Goal: Task Accomplishment & Management: Manage account settings

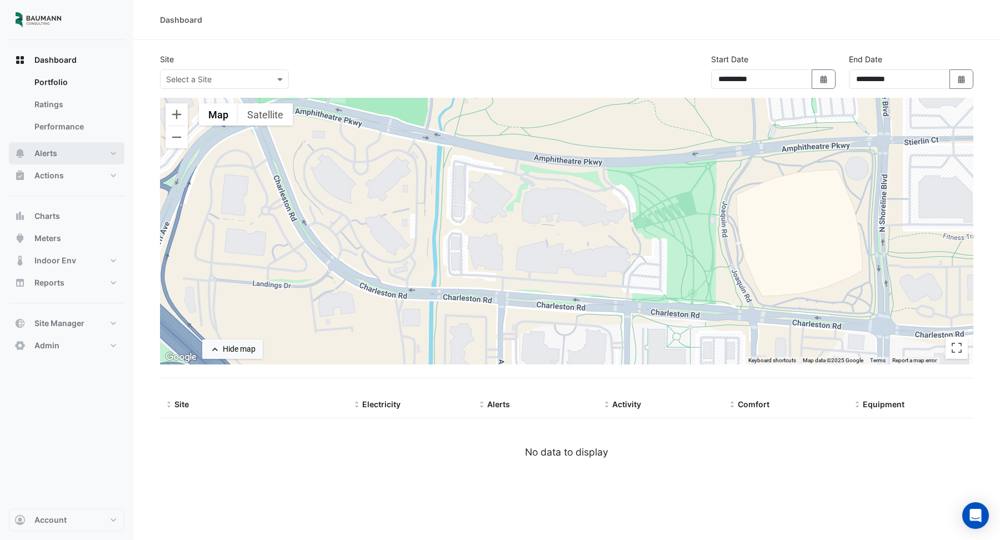
click at [73, 145] on button "Alerts" at bounding box center [66, 153] width 115 height 22
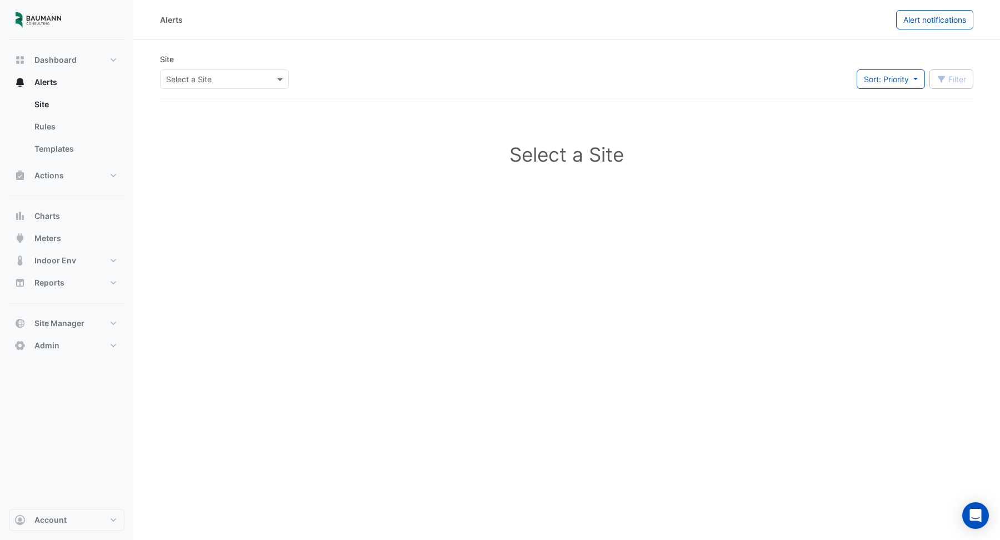
click at [223, 76] on input "text" at bounding box center [213, 80] width 94 height 12
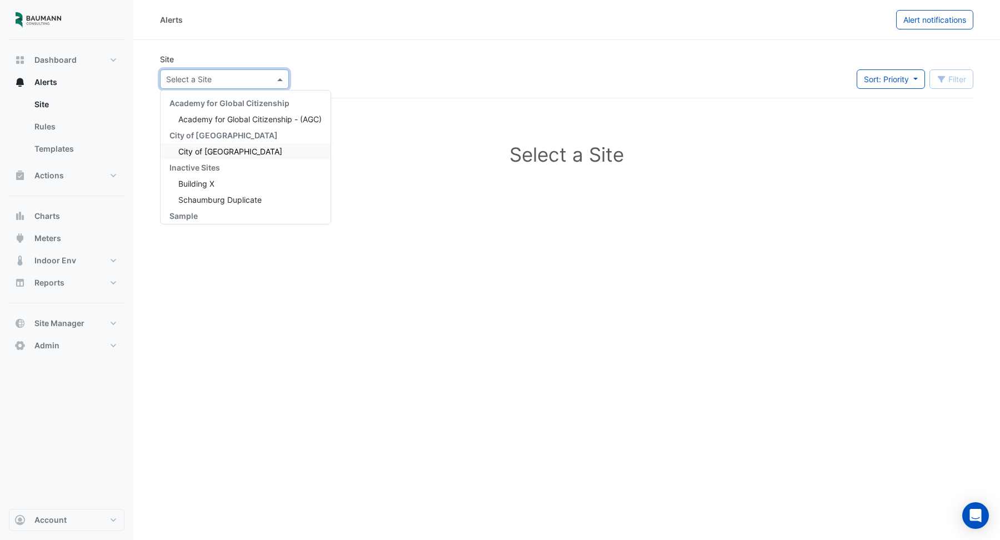
click at [232, 155] on div "City of [GEOGRAPHIC_DATA]" at bounding box center [245, 151] width 170 height 16
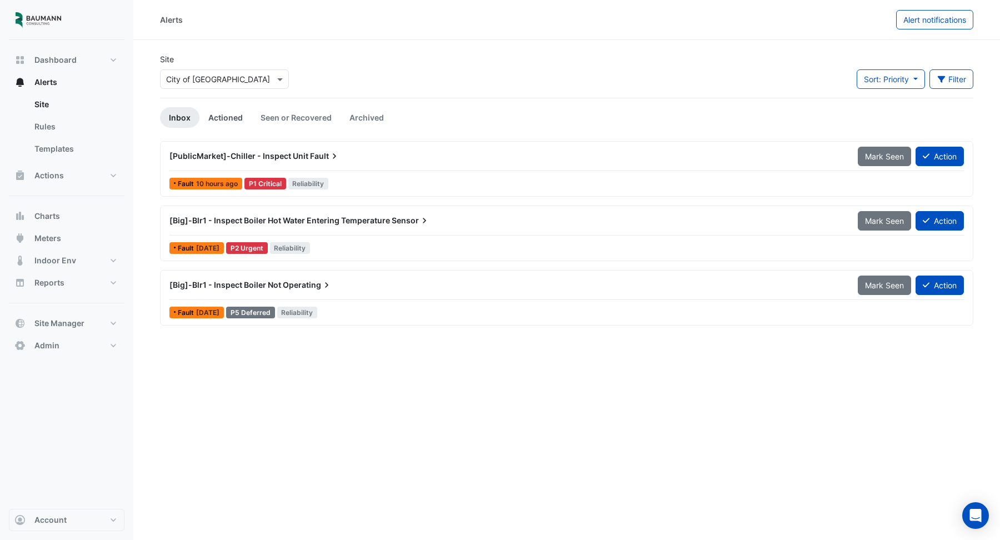
click at [228, 117] on link "Actioned" at bounding box center [225, 117] width 52 height 21
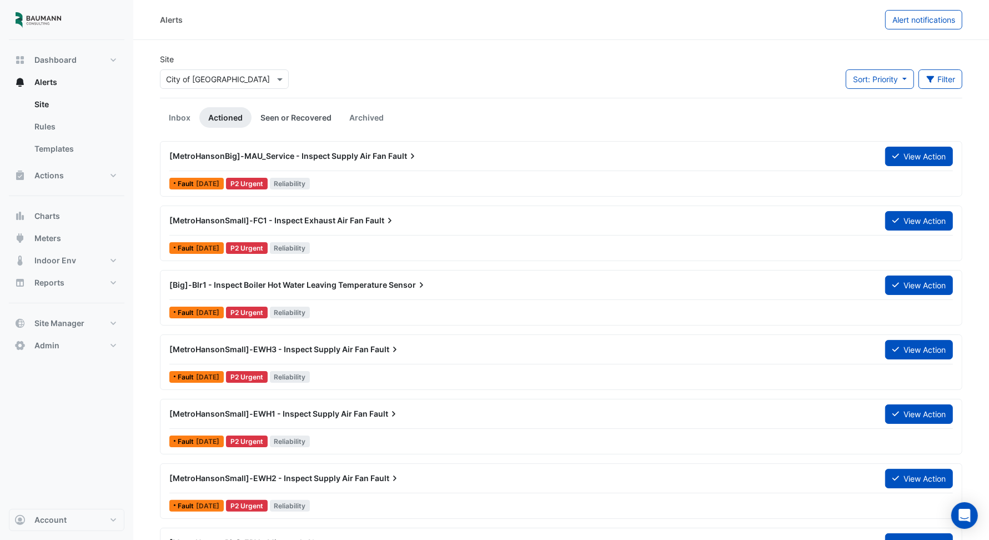
click at [273, 120] on link "Seen or Recovered" at bounding box center [296, 117] width 89 height 21
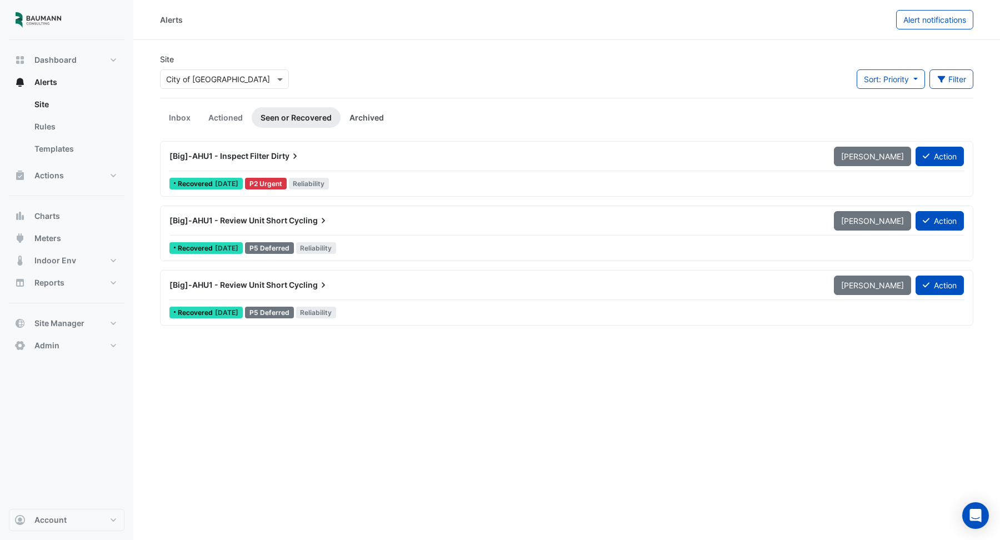
click at [359, 124] on link "Archived" at bounding box center [366, 117] width 52 height 21
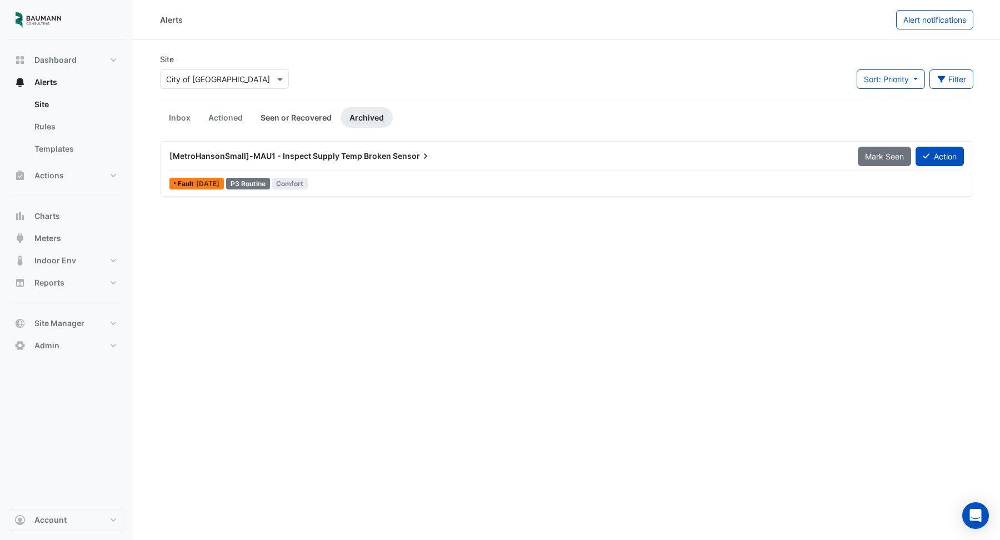
click at [309, 111] on link "Seen or Recovered" at bounding box center [296, 117] width 89 height 21
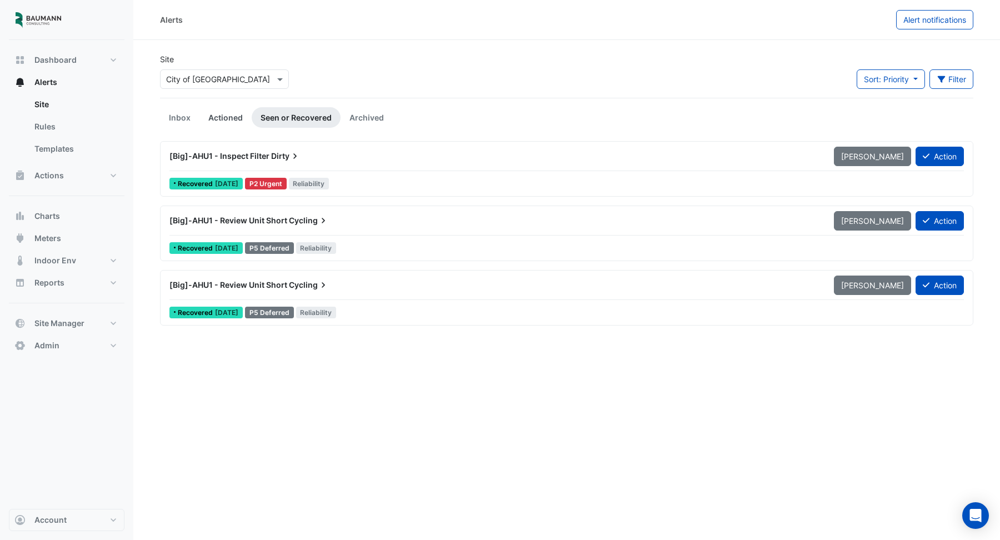
click at [229, 117] on link "Actioned" at bounding box center [225, 117] width 52 height 21
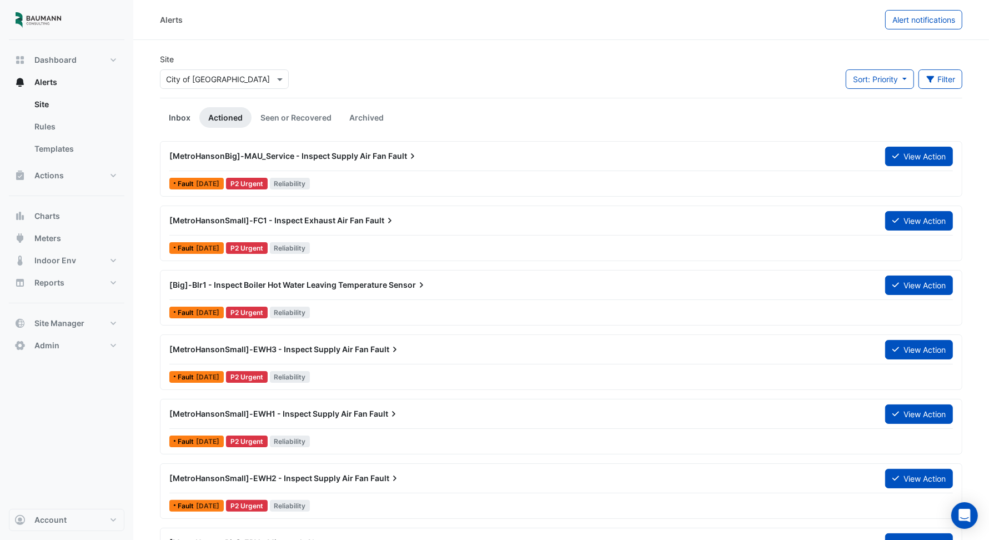
click at [189, 114] on link "Inbox" at bounding box center [179, 117] width 39 height 21
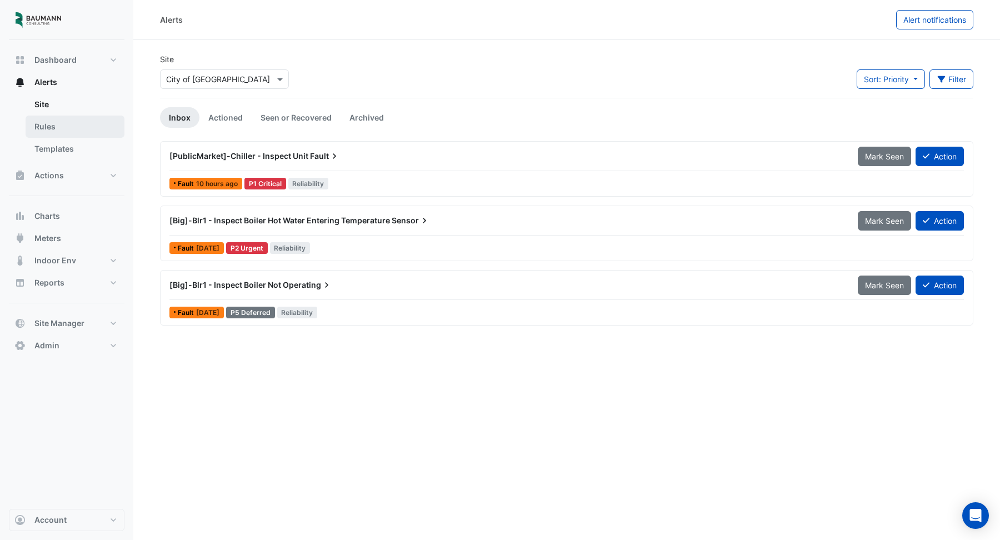
click at [57, 126] on link "Rules" at bounding box center [75, 126] width 99 height 22
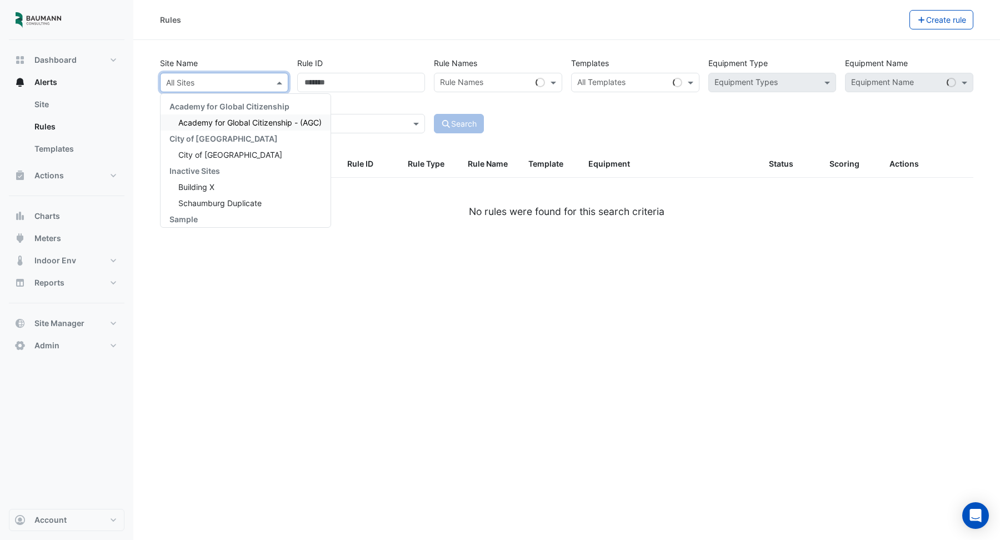
click at [248, 83] on input "text" at bounding box center [213, 83] width 94 height 12
click at [268, 163] on div "Inactive Sites" at bounding box center [245, 171] width 170 height 16
click at [268, 162] on div "City of [GEOGRAPHIC_DATA]" at bounding box center [245, 155] width 170 height 16
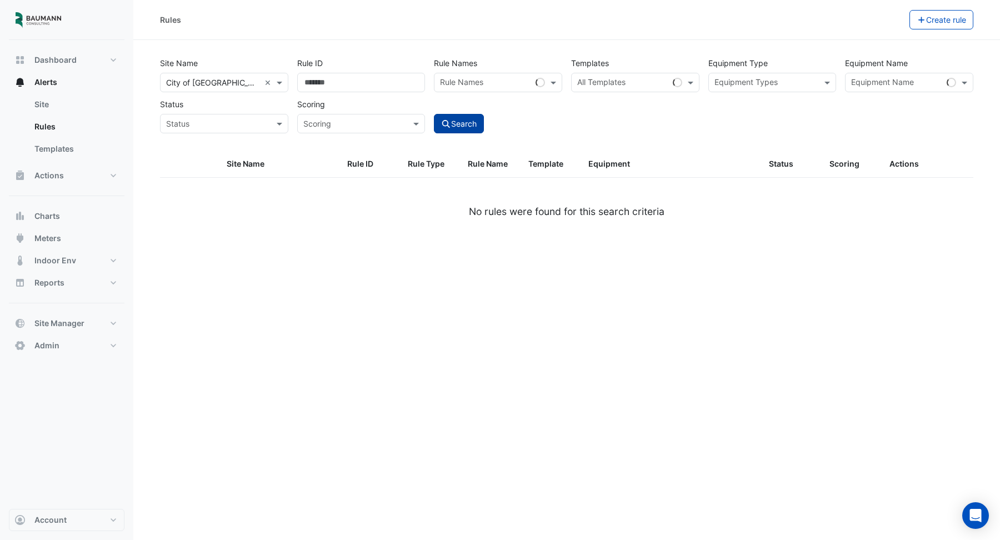
click at [468, 123] on button "Search" at bounding box center [459, 123] width 50 height 19
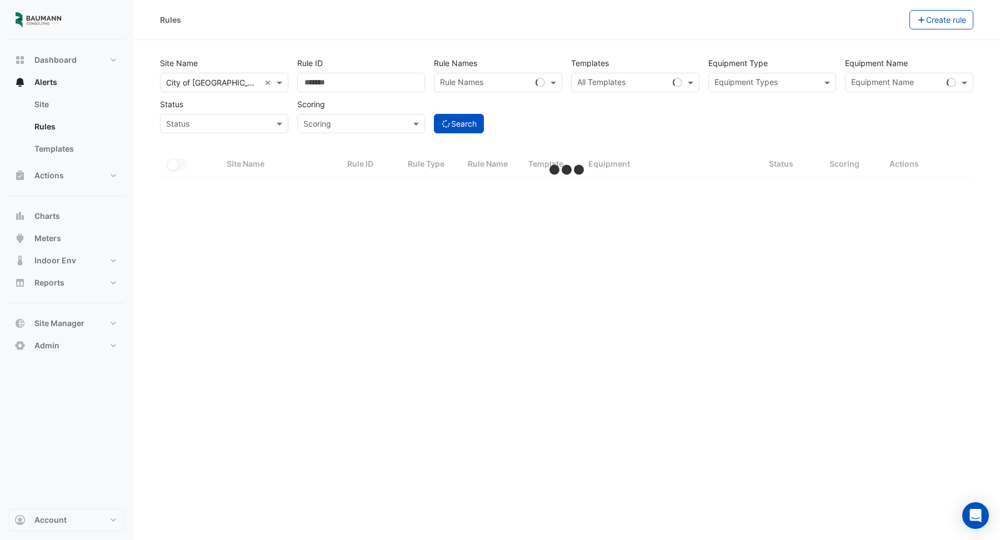
select select "***"
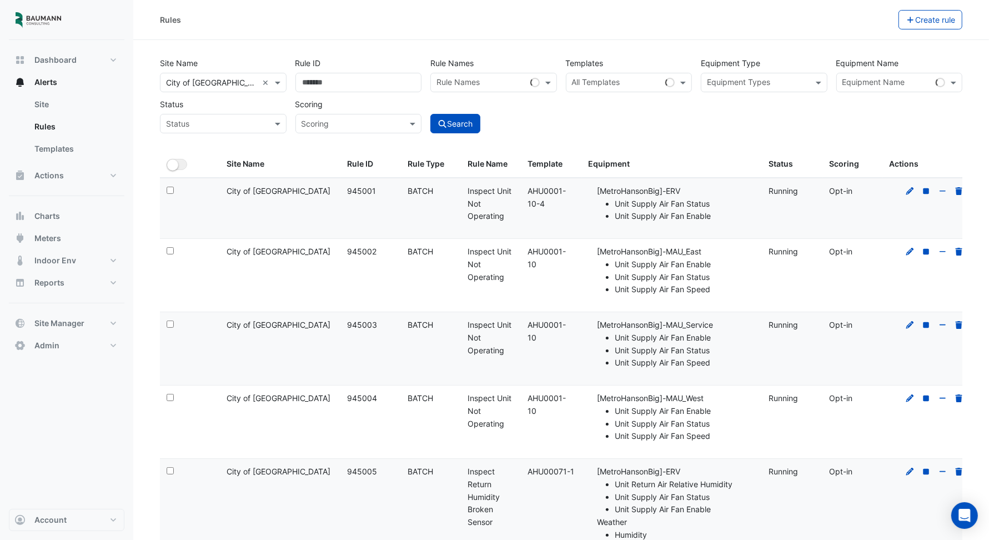
click at [648, 84] on input "text" at bounding box center [616, 84] width 89 height 12
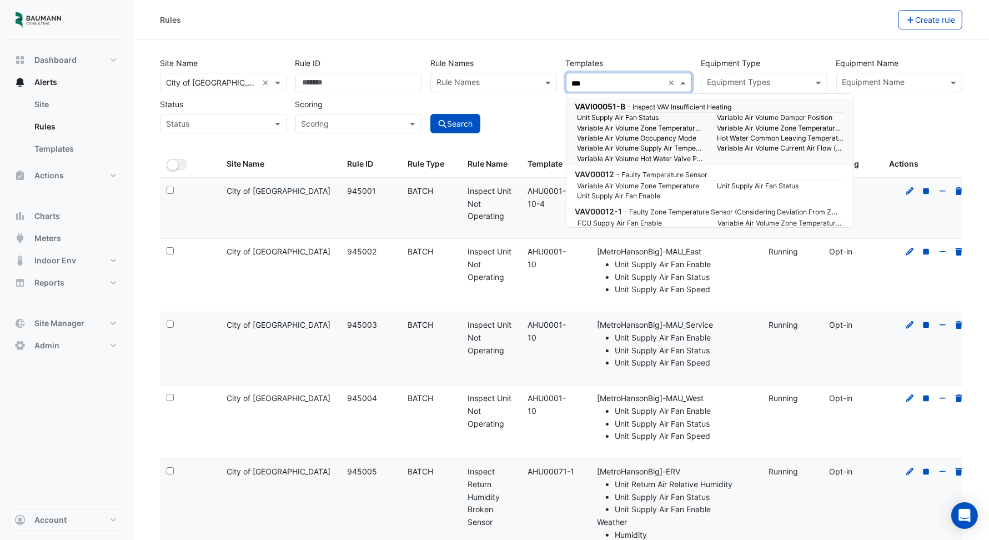
click at [647, 107] on small "- Inspect VAV Insufficient Heating" at bounding box center [680, 107] width 104 height 8
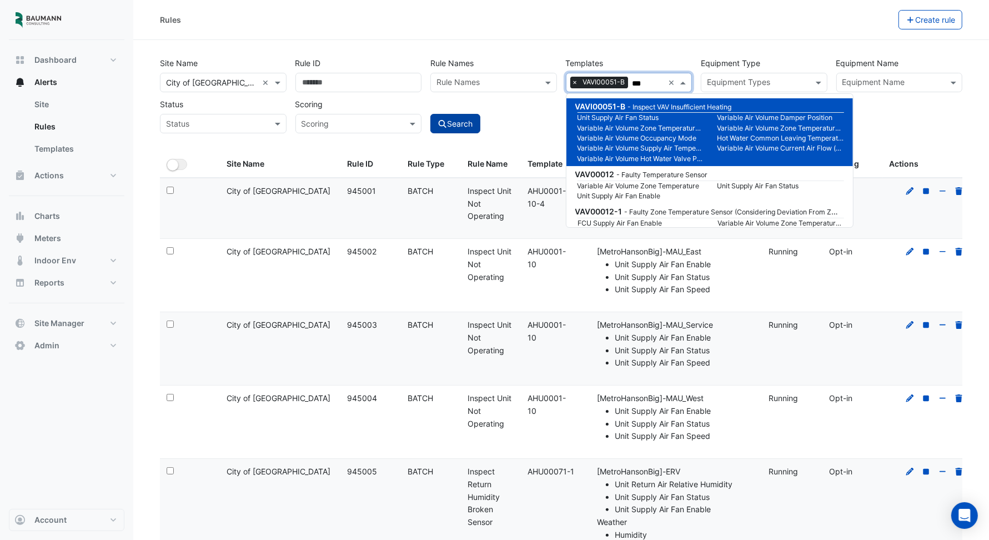
type input "***"
click at [460, 125] on button "Search" at bounding box center [455, 123] width 50 height 19
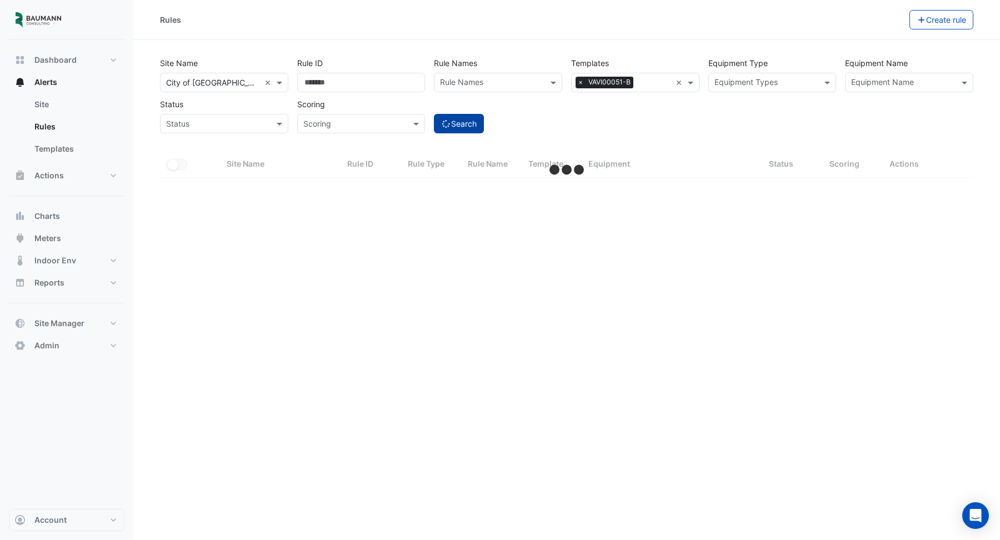
select select "***"
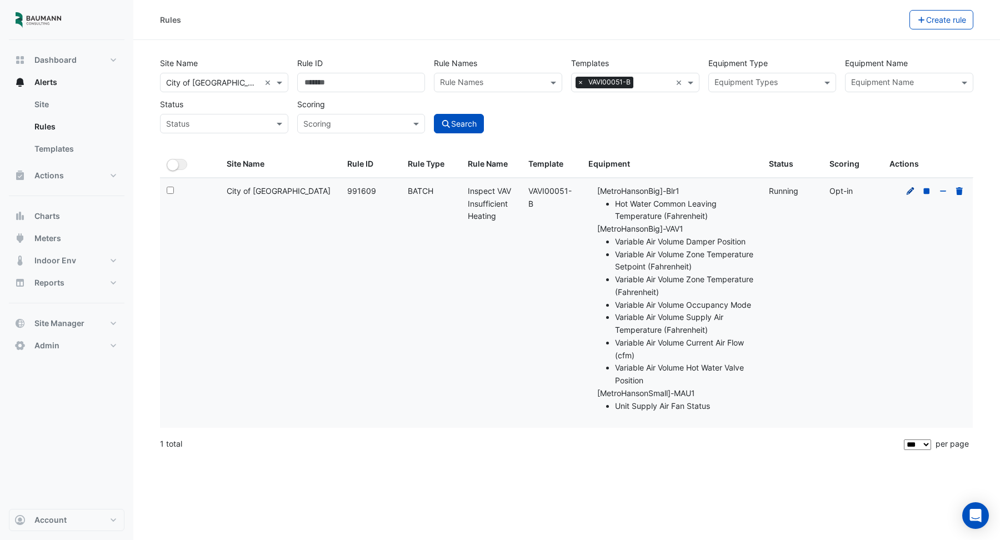
click at [908, 192] on icon at bounding box center [910, 191] width 10 height 8
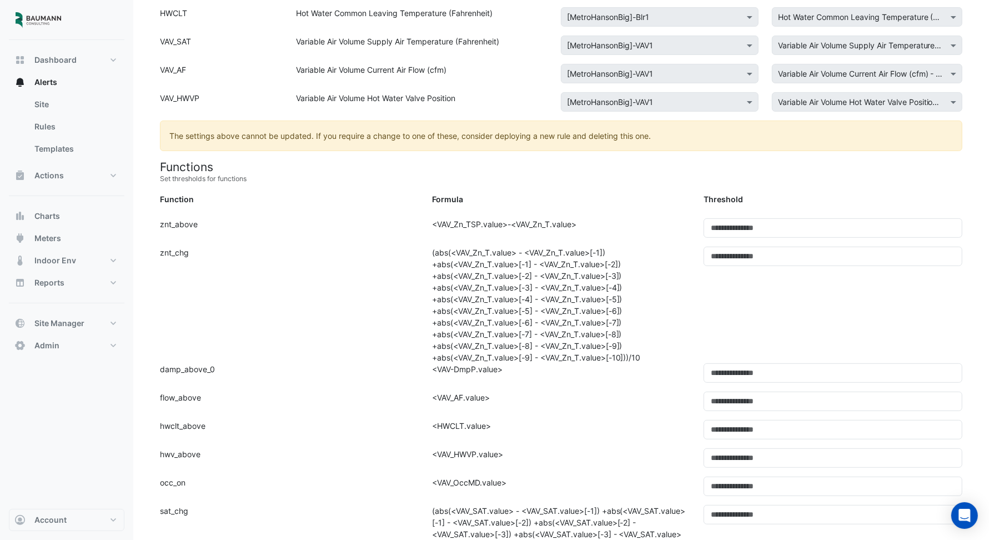
scroll to position [308, 0]
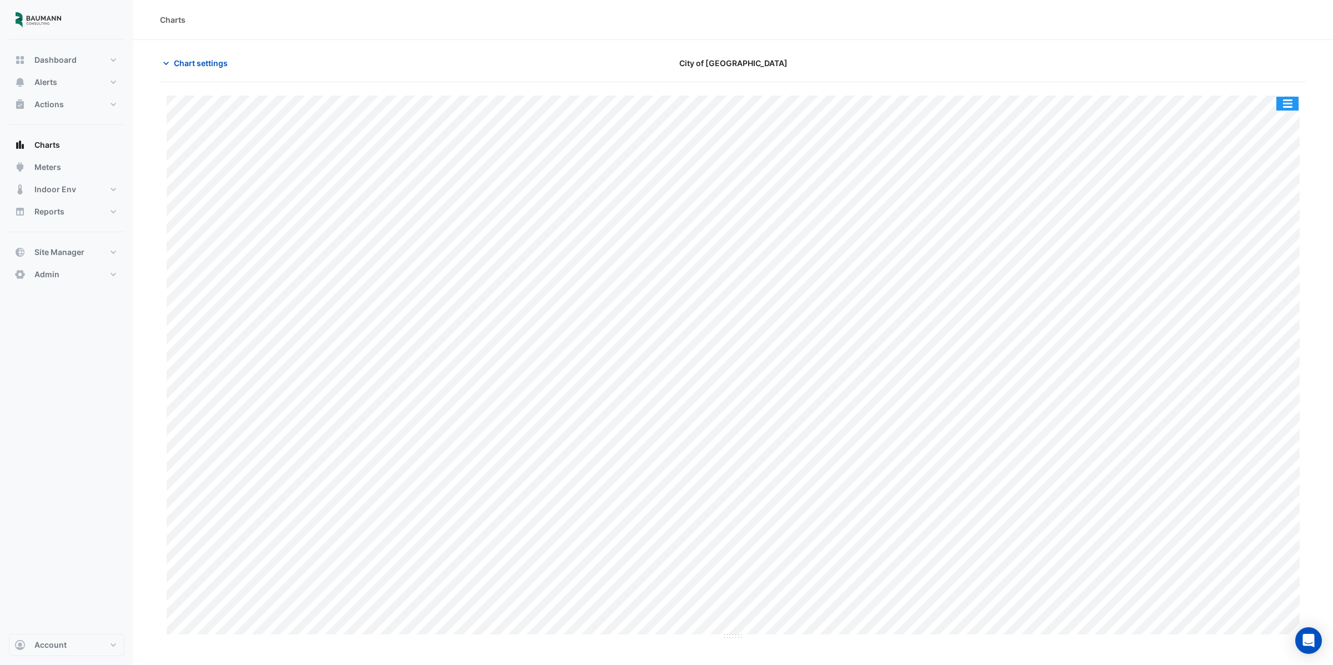
click at [491, 102] on button "button" at bounding box center [1287, 104] width 22 height 14
click at [491, 143] on div "Split by Unit" at bounding box center [1265, 143] width 67 height 20
drag, startPoint x: 731, startPoint y: 308, endPoint x: 724, endPoint y: 521, distance: 213.9
drag, startPoint x: 731, startPoint y: 526, endPoint x: 742, endPoint y: 607, distance: 82.3
